Goal: Task Accomplishment & Management: Use online tool/utility

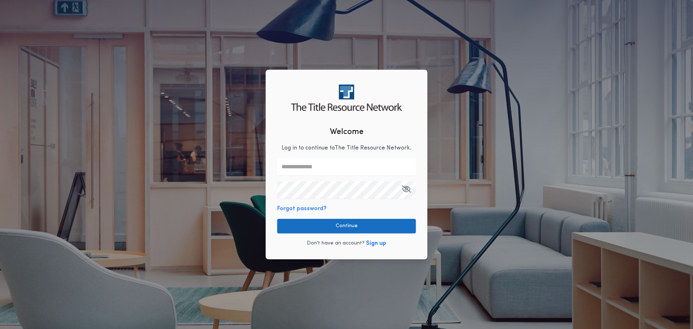
type input "**********"
click at [332, 222] on button "Continue" at bounding box center [346, 226] width 139 height 14
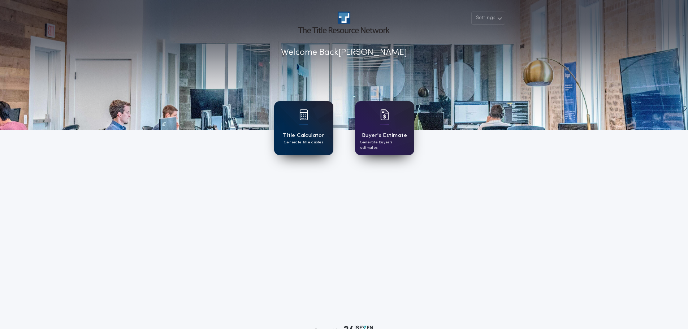
click at [299, 125] on div "Title Calculator Generate title quotes" at bounding box center [303, 128] width 59 height 54
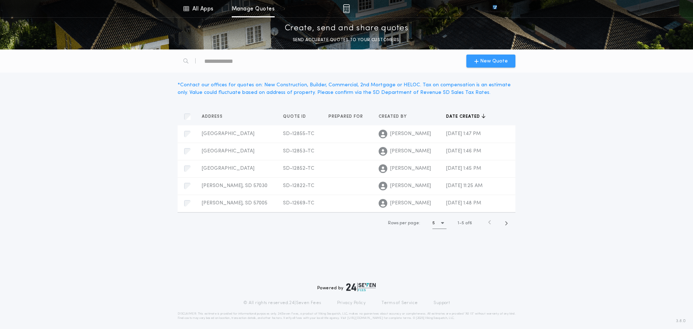
click at [490, 60] on span "New Quote" at bounding box center [494, 61] width 28 height 8
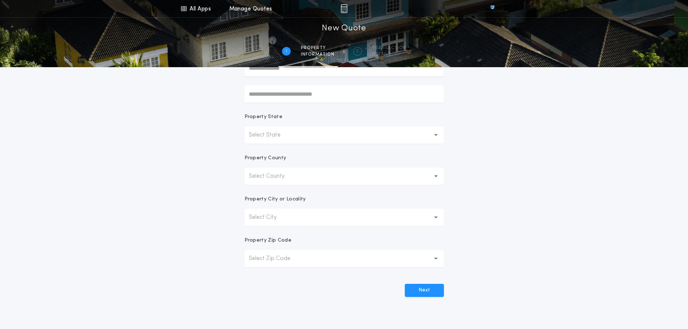
scroll to position [69, 0]
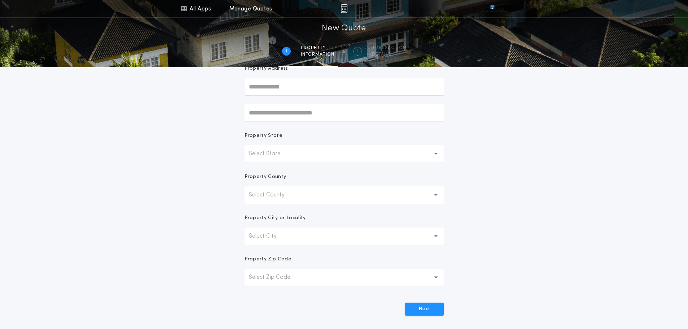
click at [436, 154] on icon "button" at bounding box center [436, 154] width 4 height 2
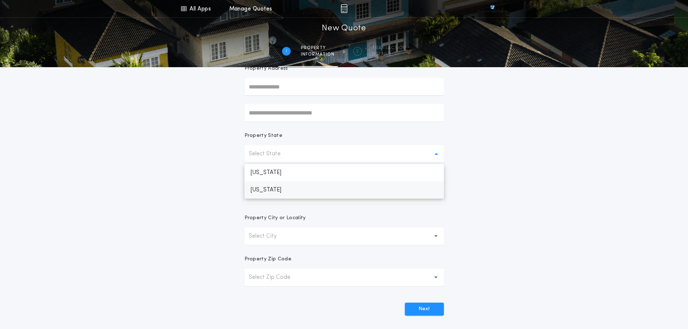
click at [268, 189] on p "[US_STATE]" at bounding box center [344, 189] width 199 height 17
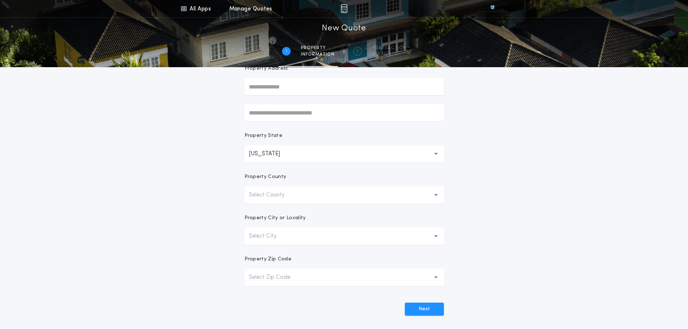
click at [438, 194] on icon "button" at bounding box center [436, 194] width 4 height 17
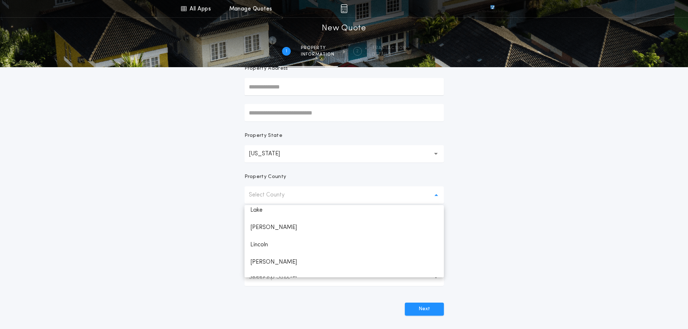
scroll to position [686, 0]
click at [264, 221] on p "Lincoln" at bounding box center [344, 220] width 199 height 17
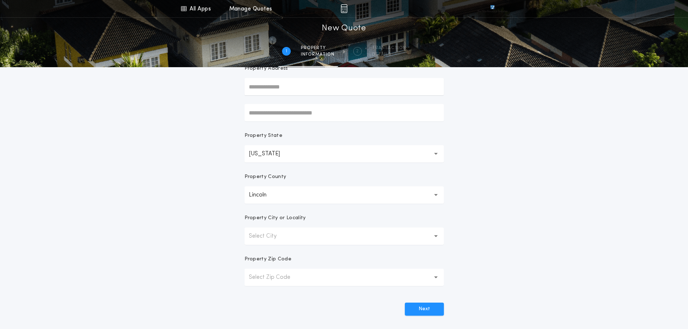
click at [436, 237] on icon "button" at bounding box center [436, 236] width 4 height 3
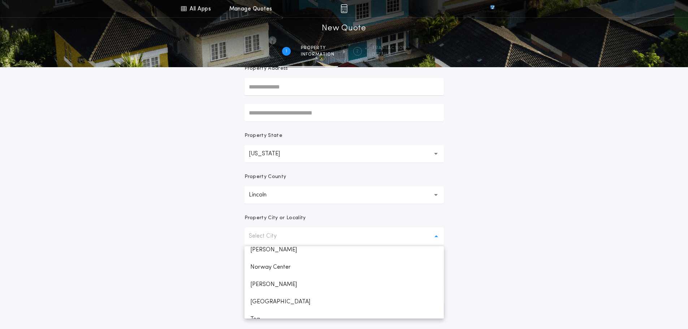
scroll to position [144, 0]
click at [261, 282] on p "[GEOGRAPHIC_DATA]" at bounding box center [344, 283] width 199 height 17
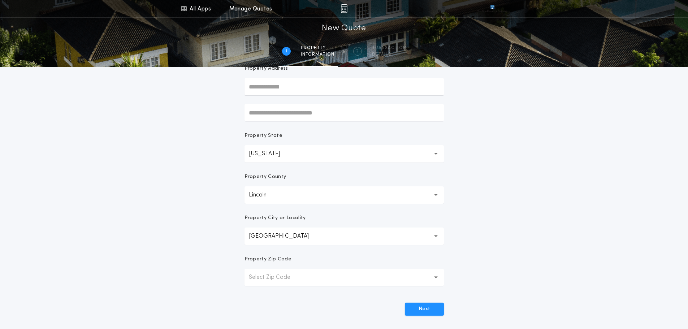
click at [434, 277] on icon "button" at bounding box center [436, 277] width 4 height 17
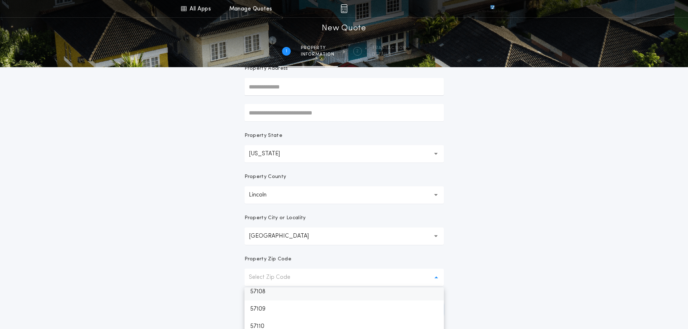
click at [260, 293] on p "57108" at bounding box center [344, 291] width 199 height 17
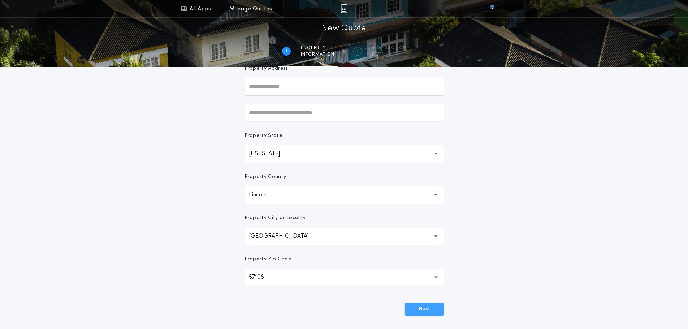
click at [426, 312] on button "Next" at bounding box center [424, 309] width 39 height 13
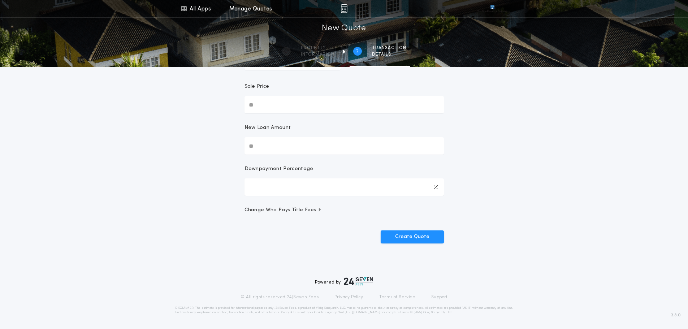
click at [272, 106] on input "Sale Price" at bounding box center [344, 104] width 199 height 17
type input "********"
type input "****"
click at [304, 232] on div "Create Quote" at bounding box center [344, 234] width 199 height 19
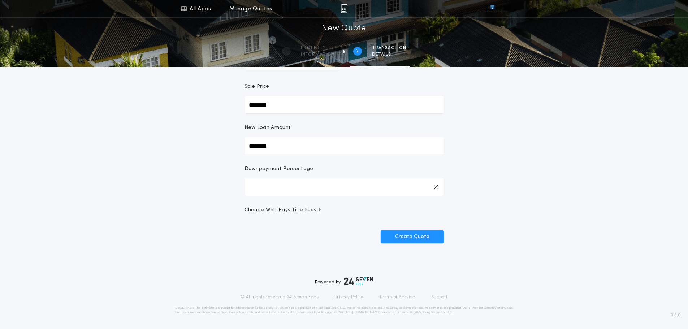
click at [316, 208] on span "Change Who Pays Title Fees" at bounding box center [284, 210] width 78 height 7
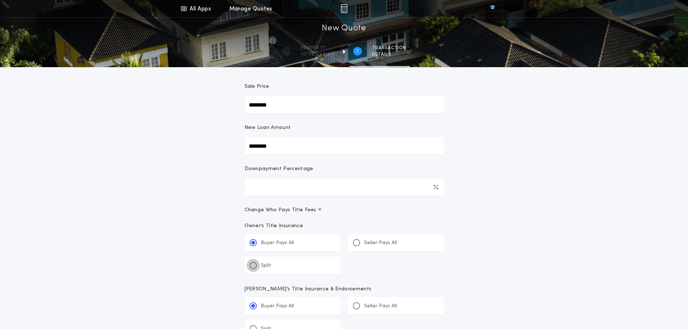
click at [252, 263] on div "Split" at bounding box center [293, 265] width 96 height 17
click at [0, 0] on input "*****" at bounding box center [0, 0] width 0 height 0
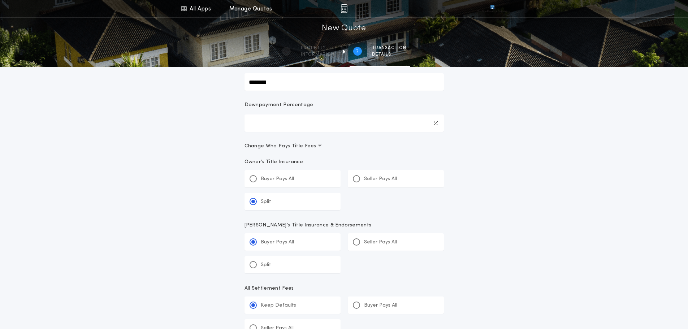
scroll to position [141, 0]
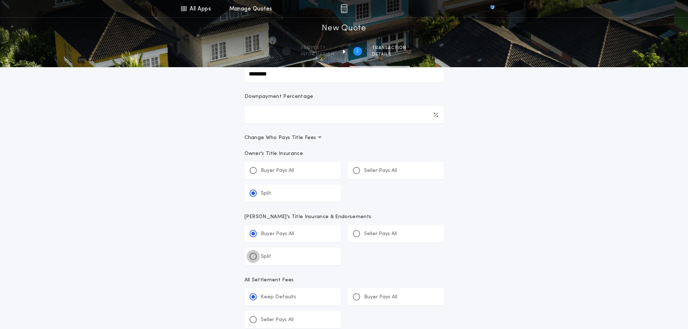
click at [253, 257] on div at bounding box center [253, 257] width 4 height 4
click at [0, 0] on input "*****" at bounding box center [0, 0] width 0 height 0
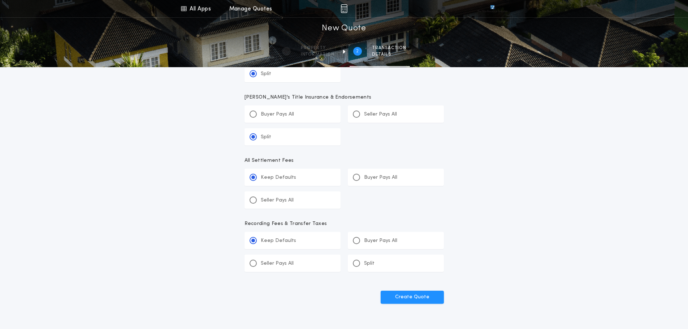
scroll to position [286, 0]
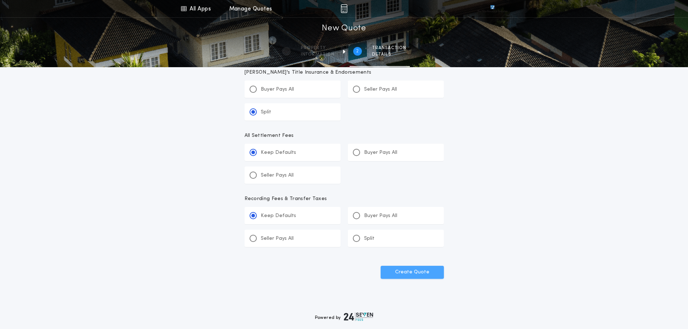
click at [400, 271] on button "Create Quote" at bounding box center [412, 272] width 63 height 13
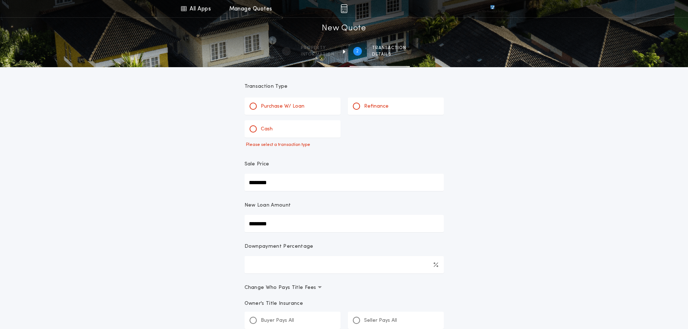
scroll to position [0, 0]
click at [255, 108] on div at bounding box center [253, 107] width 7 height 7
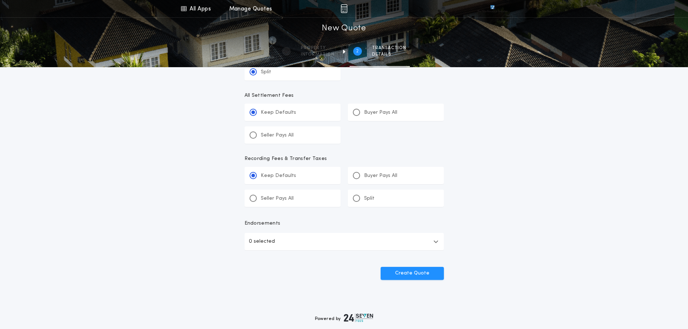
scroll to position [361, 0]
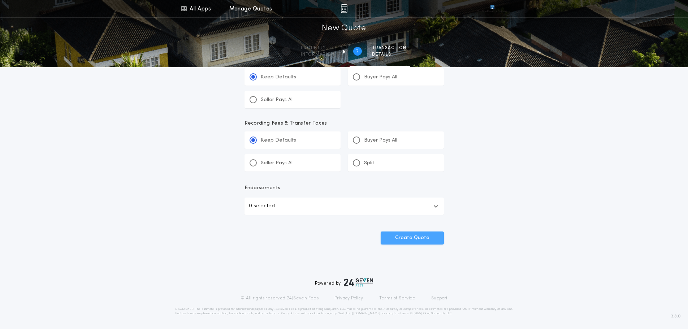
click at [414, 239] on button "Create Quote" at bounding box center [412, 238] width 63 height 13
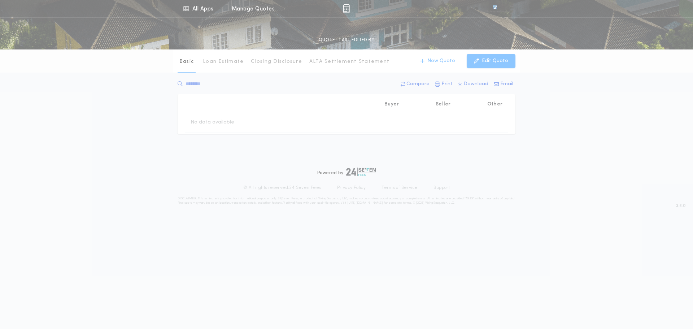
type input "********"
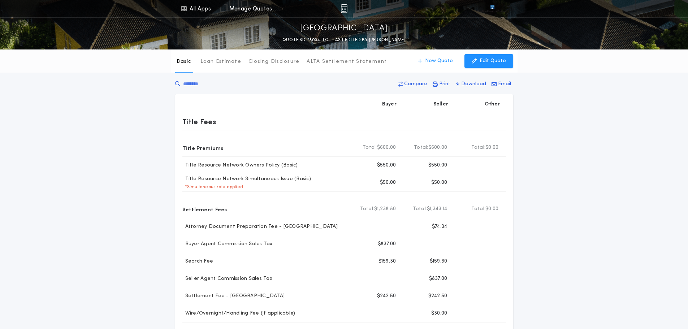
click at [548, 257] on div "Basic Loan Estimate Closing Disclosure ALTA Settlement Statement Basic New Quot…" at bounding box center [344, 278] width 688 height 458
click at [329, 61] on p "ALTA Settlement Statement" at bounding box center [347, 61] width 80 height 7
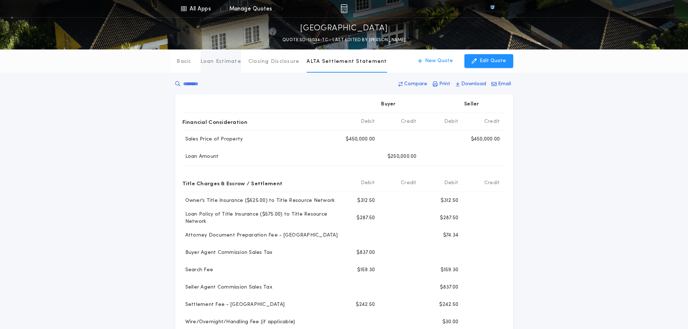
click at [219, 62] on p "Loan Estimate" at bounding box center [220, 61] width 41 height 7
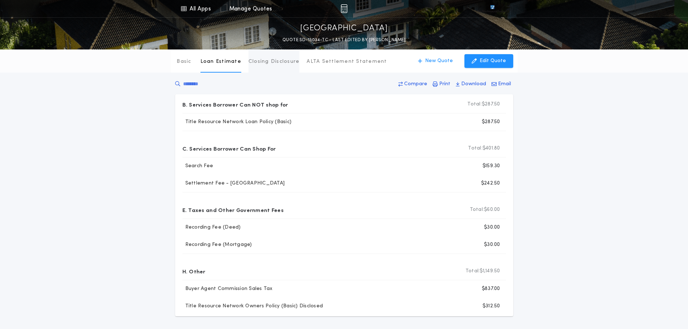
click at [263, 61] on p "Closing Disclosure" at bounding box center [273, 61] width 51 height 7
